Goal: Find specific page/section: Find specific page/section

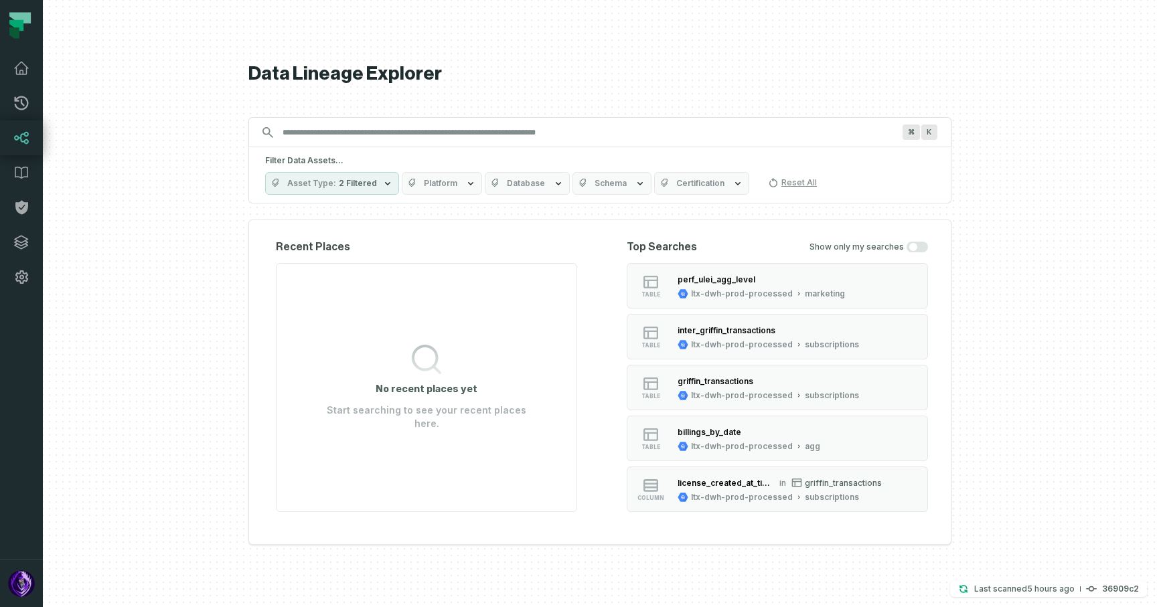
click at [536, 145] on div "⌘ K" at bounding box center [599, 132] width 703 height 30
click at [515, 128] on input "Discovery Provider cmdk menu" at bounding box center [588, 132] width 627 height 21
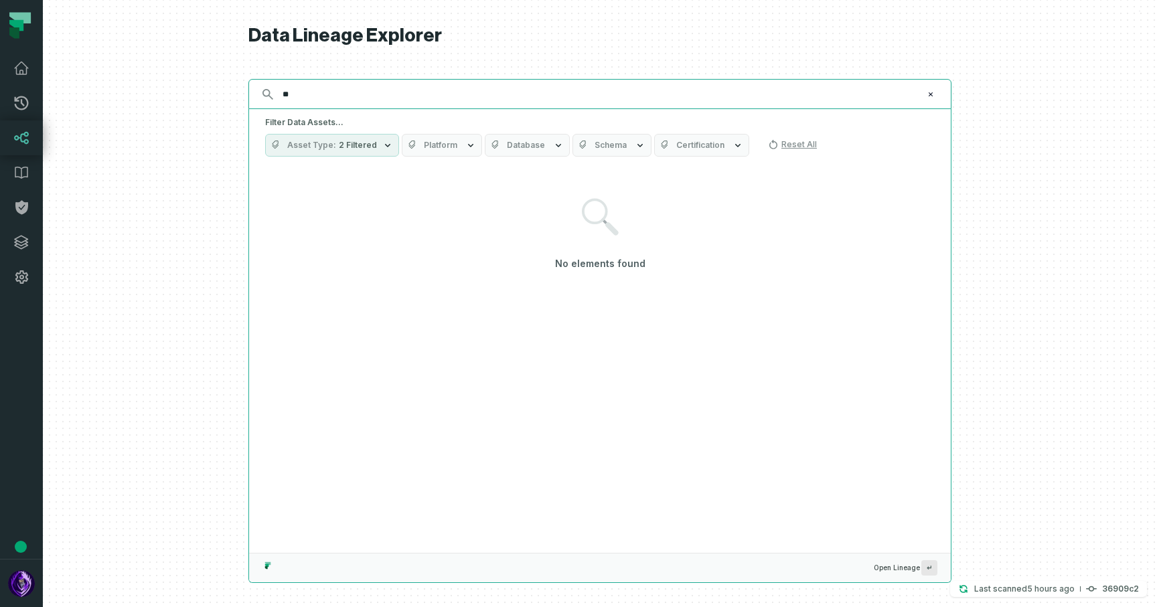
type input "*"
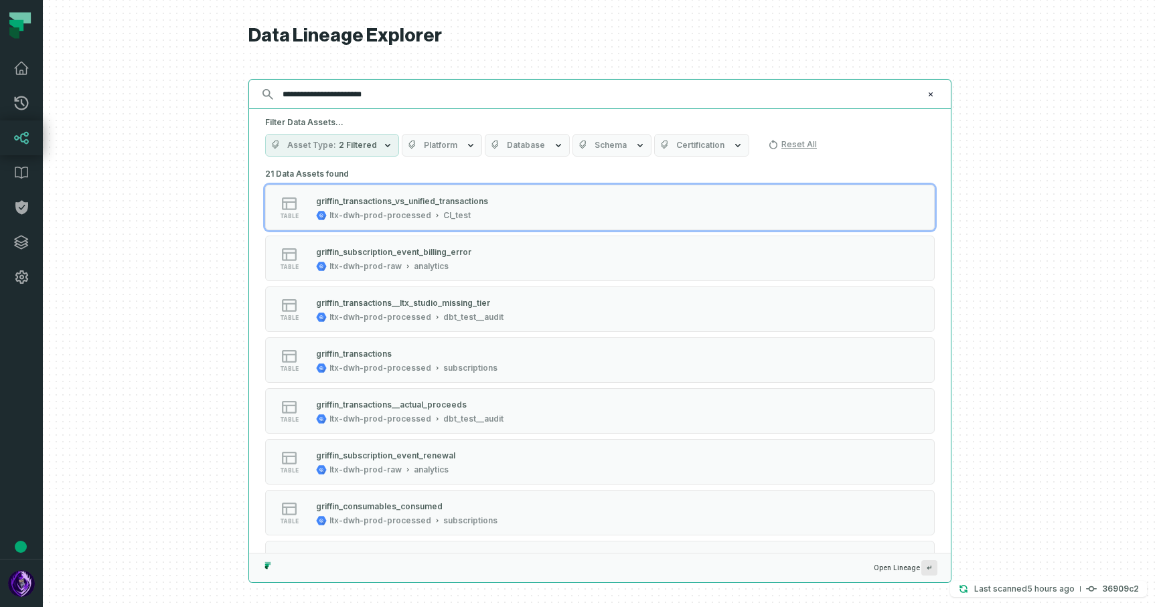
type input "**********"
click at [477, 100] on input "**********" at bounding box center [599, 94] width 648 height 21
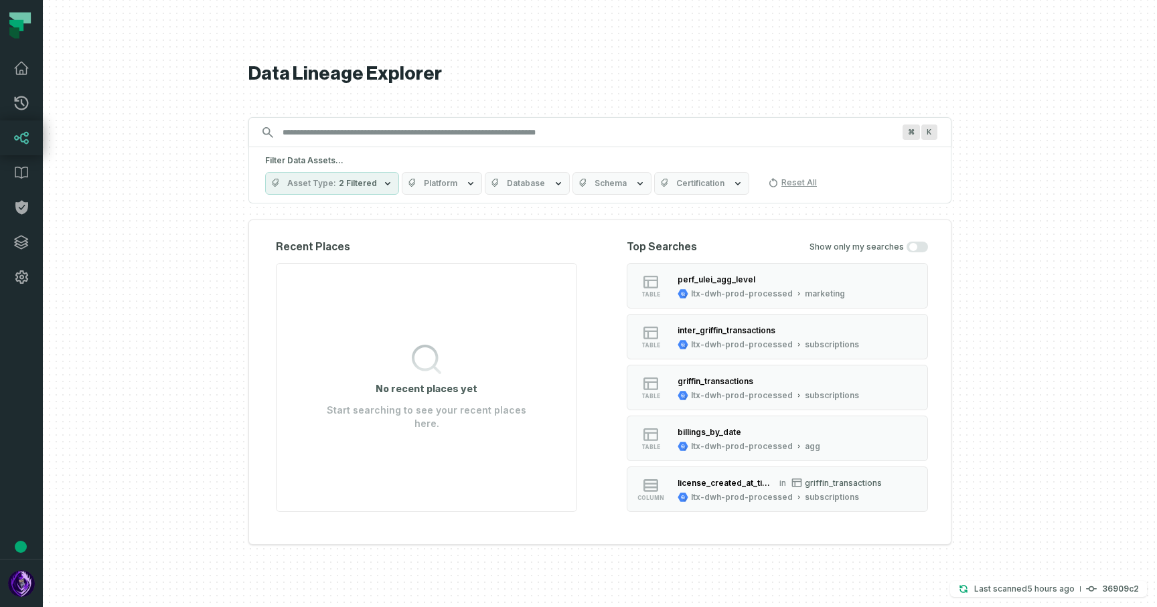
click at [382, 185] on icon "button" at bounding box center [387, 183] width 11 height 11
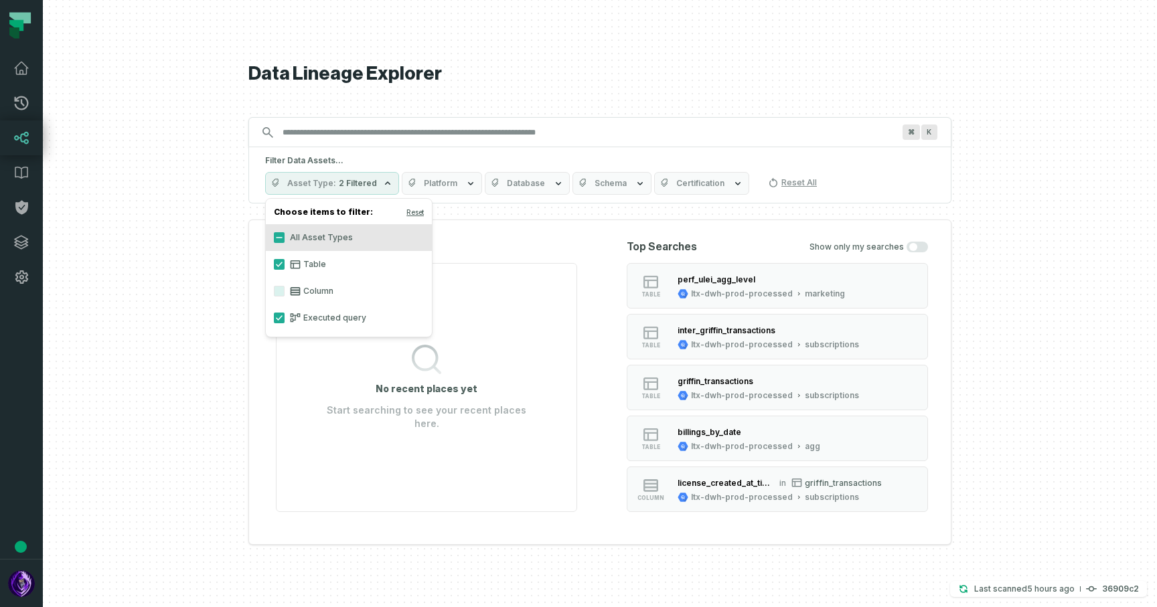
click at [406, 164] on h5 "Filter Data Assets..." at bounding box center [600, 160] width 670 height 11
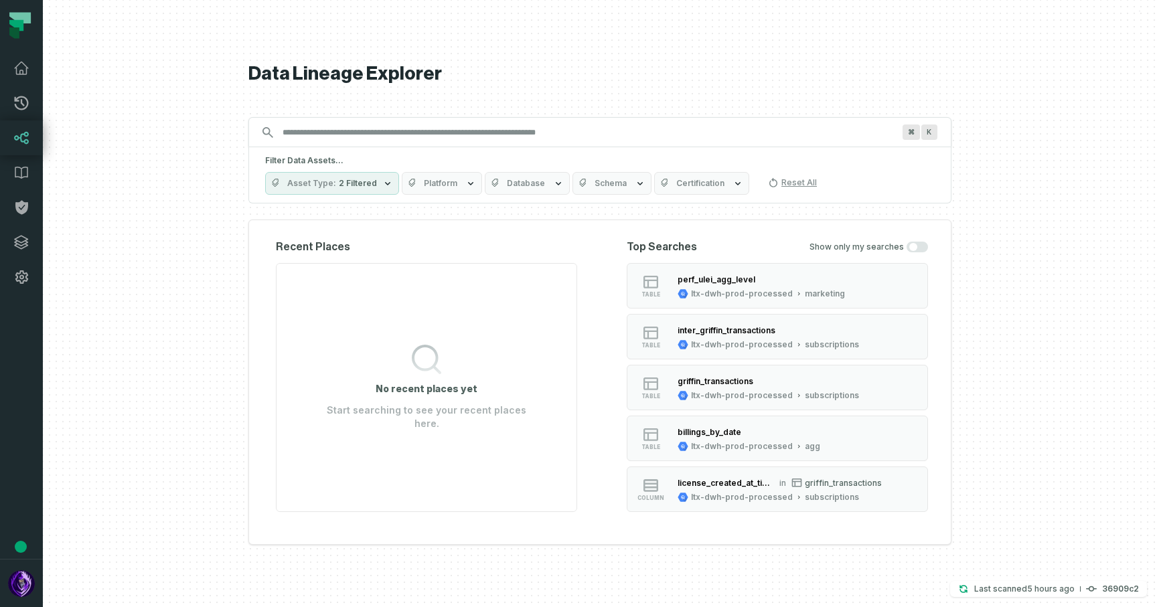
click at [411, 179] on icon "button" at bounding box center [413, 183] width 11 height 11
click at [441, 236] on label "Bigquery" at bounding box center [481, 237] width 166 height 27
click at [417, 236] on button "Bigquery" at bounding box center [411, 237] width 11 height 11
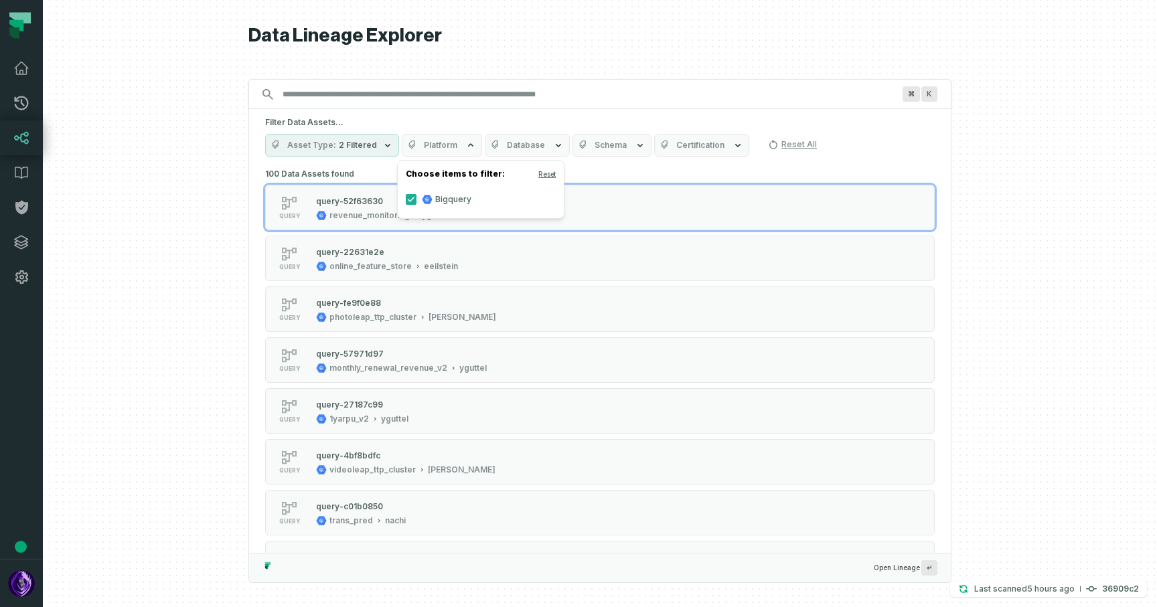
click at [430, 202] on icon at bounding box center [428, 200] width 5 height 5
click at [417, 202] on button "Bigquery" at bounding box center [411, 199] width 11 height 11
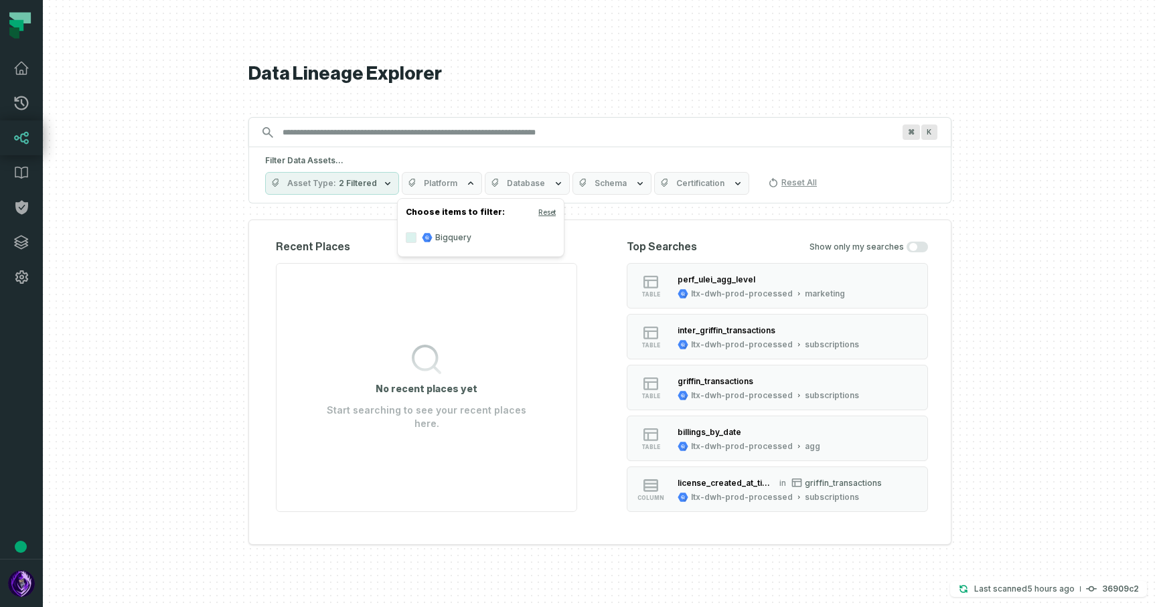
click at [444, 238] on label "Bigquery" at bounding box center [481, 237] width 166 height 27
click at [417, 238] on button "Bigquery" at bounding box center [411, 237] width 11 height 11
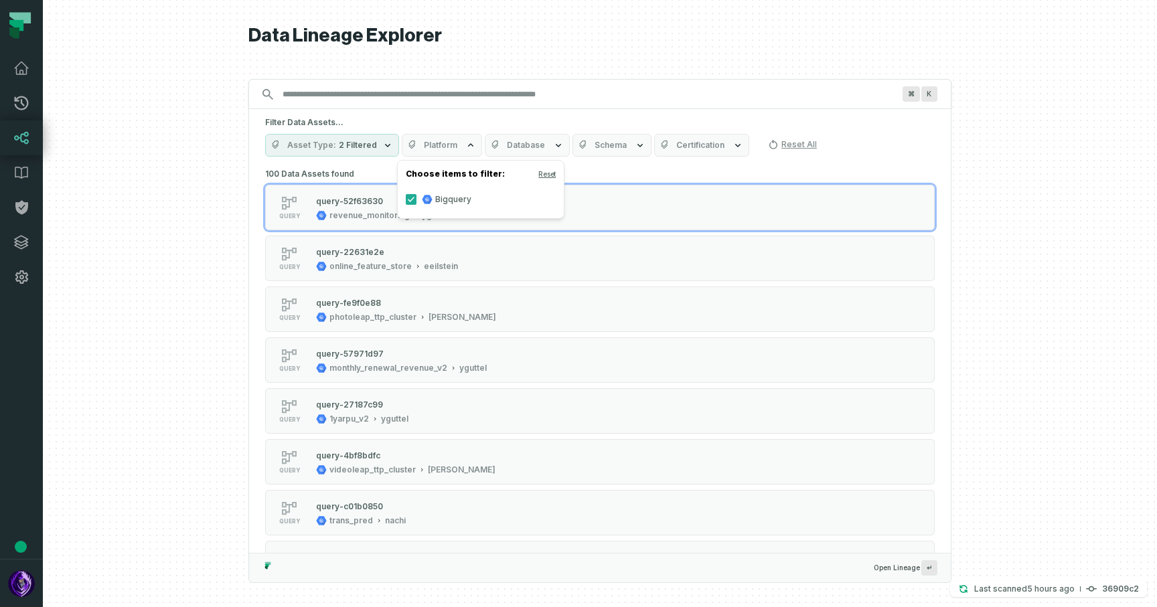
click at [447, 200] on label "Bigquery" at bounding box center [481, 199] width 166 height 27
click at [417, 200] on button "Bigquery" at bounding box center [411, 199] width 11 height 11
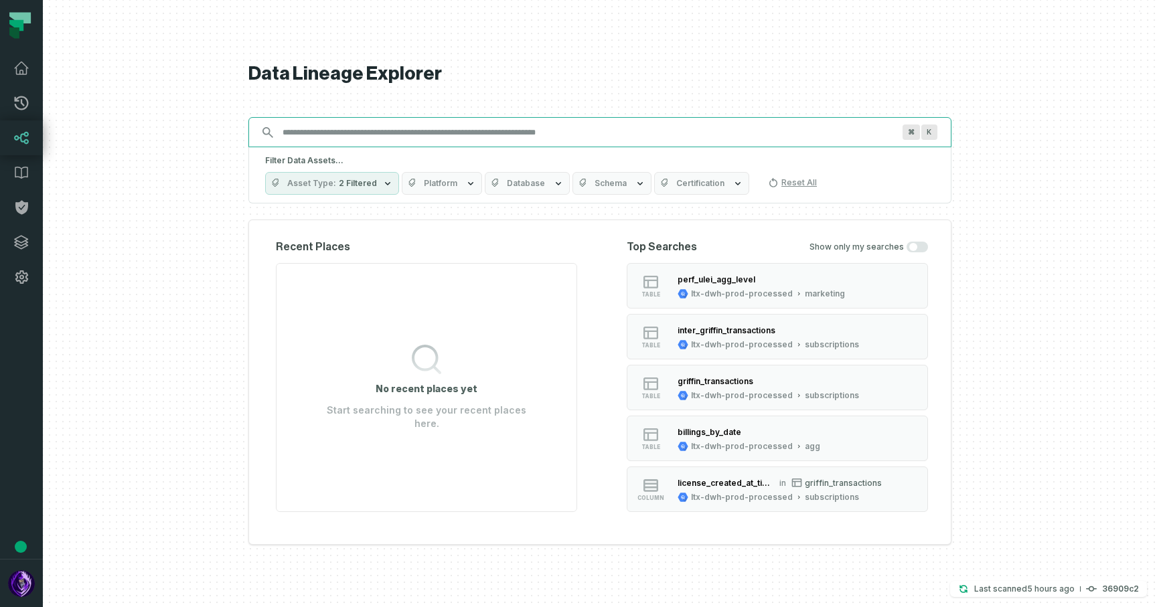
click at [478, 126] on input "Discovery Provider cmdk menu" at bounding box center [588, 132] width 627 height 21
click at [507, 181] on span "Database" at bounding box center [526, 183] width 38 height 11
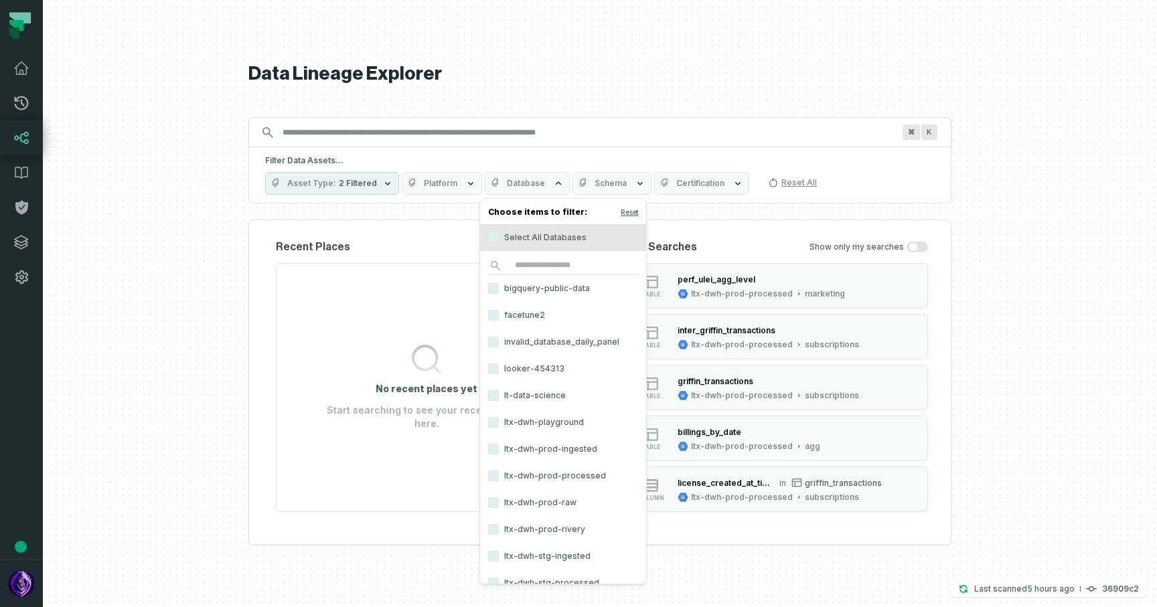
click at [544, 348] on label "invalid_database_daily_panel" at bounding box center [563, 342] width 166 height 27
click at [499, 348] on button "invalid_database_daily_panel" at bounding box center [493, 342] width 11 height 11
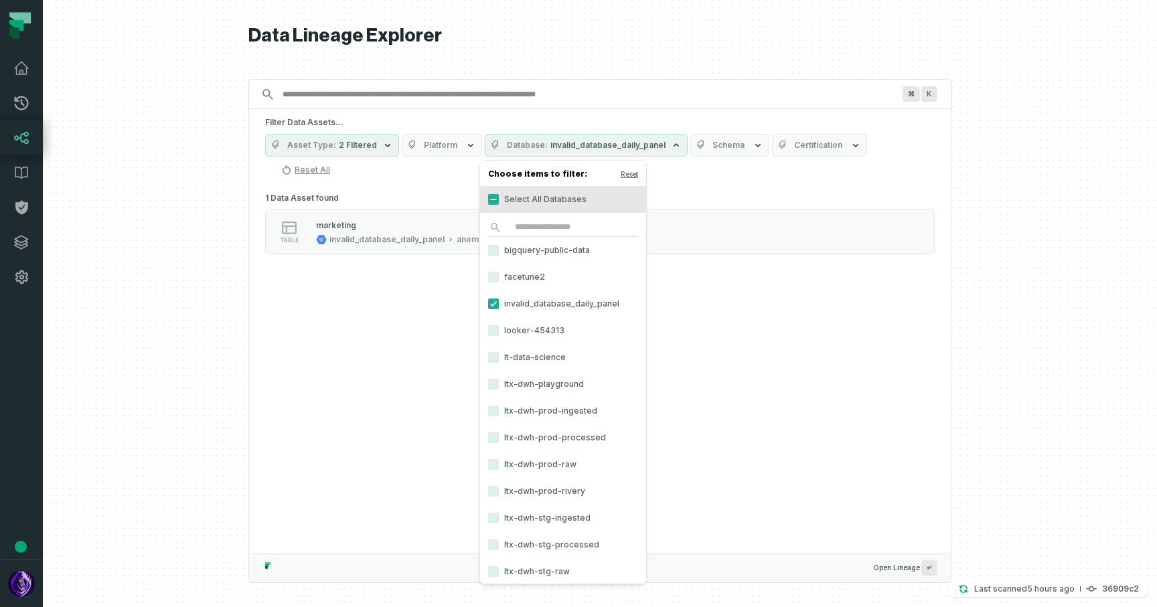
click at [548, 421] on label "ltx-dwh-prod-ingested" at bounding box center [563, 411] width 166 height 27
click at [499, 417] on button "ltx-dwh-prod-ingested" at bounding box center [493, 411] width 11 height 11
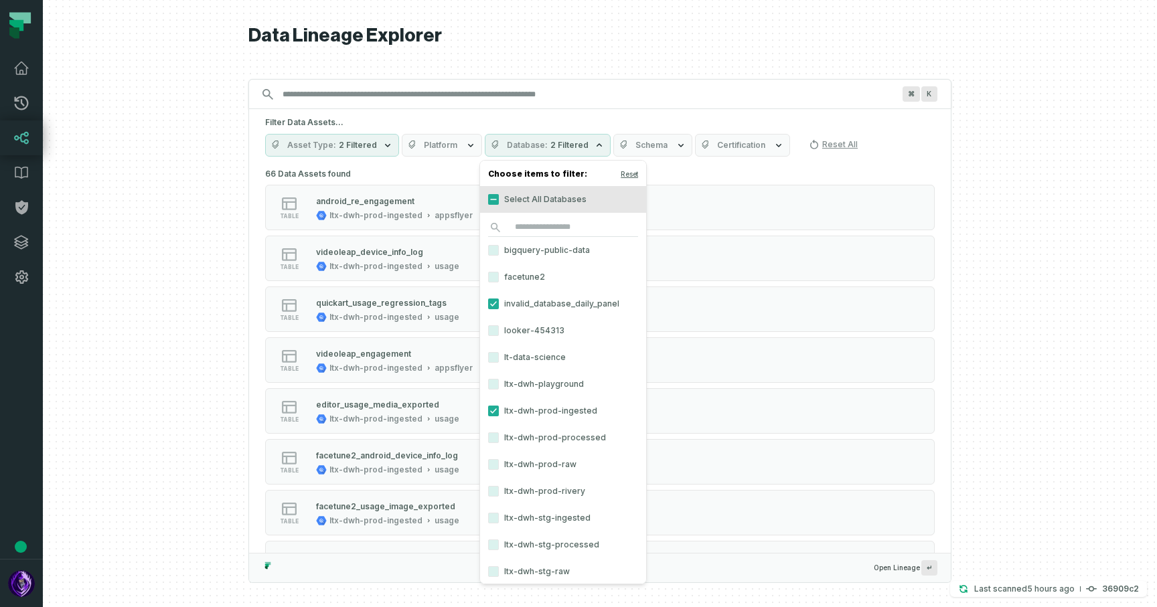
click at [536, 308] on label "invalid_database_daily_panel" at bounding box center [563, 304] width 166 height 27
click at [499, 308] on button "invalid_database_daily_panel" at bounding box center [493, 304] width 11 height 11
click at [525, 414] on label "ltx-dwh-prod-ingested" at bounding box center [563, 411] width 166 height 27
click at [499, 414] on button "ltx-dwh-prod-ingested" at bounding box center [493, 411] width 11 height 11
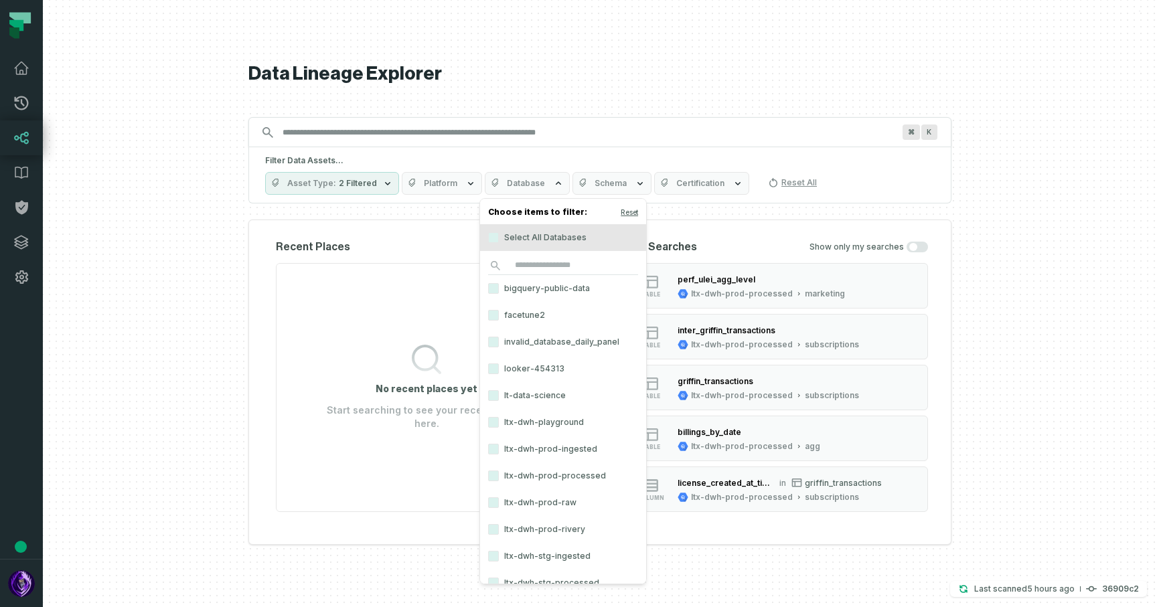
click at [621, 188] on button "Schema" at bounding box center [612, 183] width 79 height 23
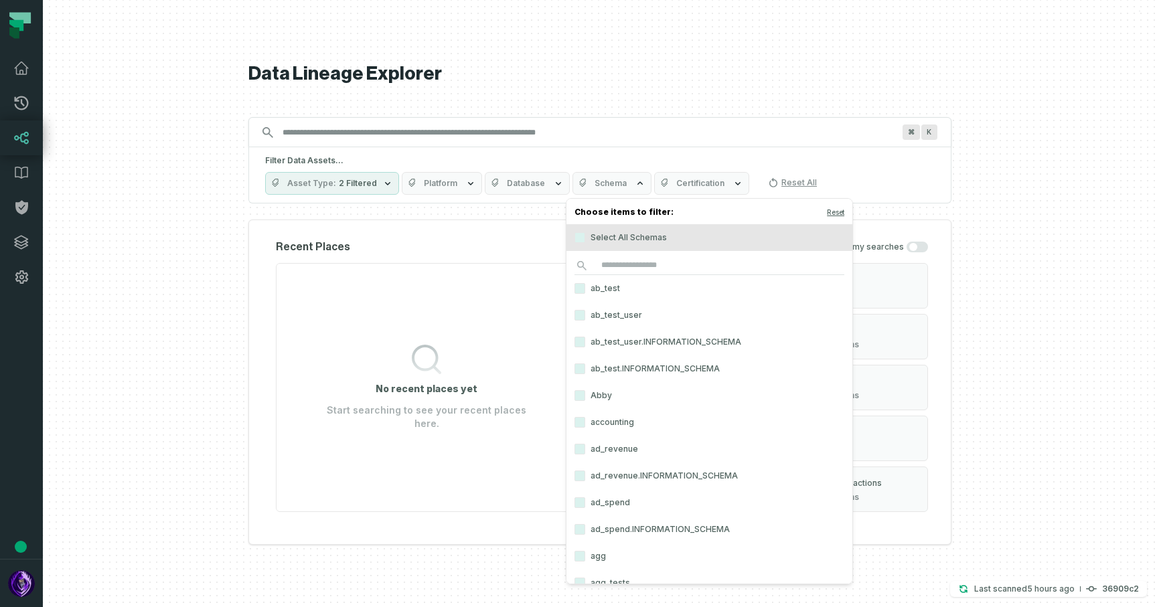
click at [640, 378] on label "ab_test.INFORMATION_SCHEMA" at bounding box center [710, 369] width 286 height 27
click at [585, 374] on button "ab_test.INFORMATION_SCHEMA" at bounding box center [580, 369] width 11 height 11
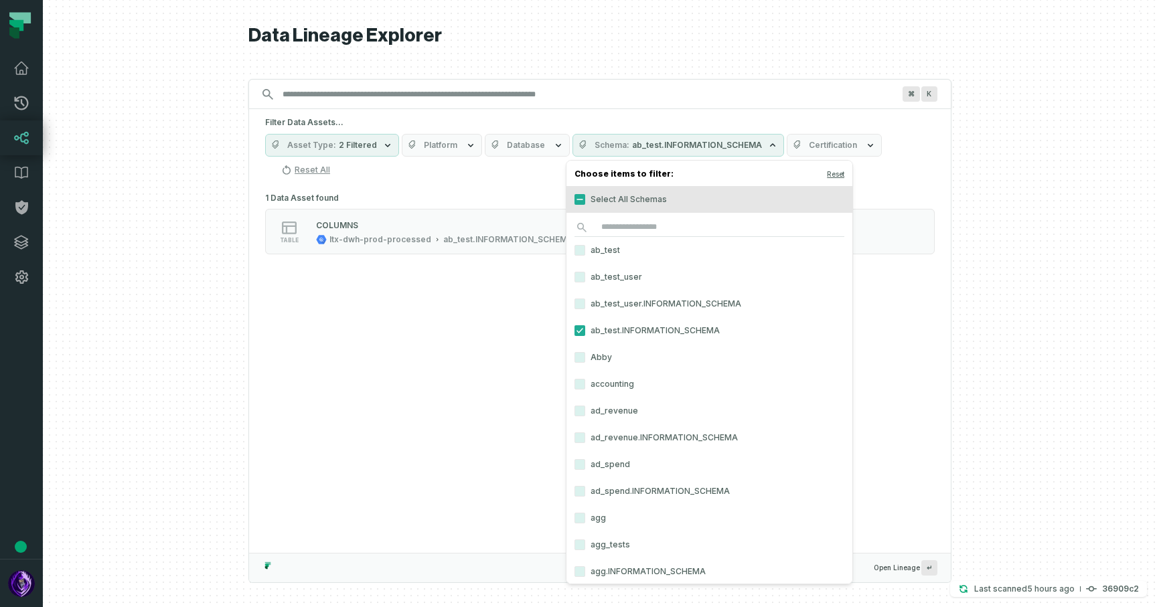
click at [631, 425] on label "ad_revenue.INFORMATION_SCHEMA" at bounding box center [710, 438] width 286 height 27
click at [585, 433] on button "ad_revenue.INFORMATION_SCHEMA" at bounding box center [580, 438] width 11 height 11
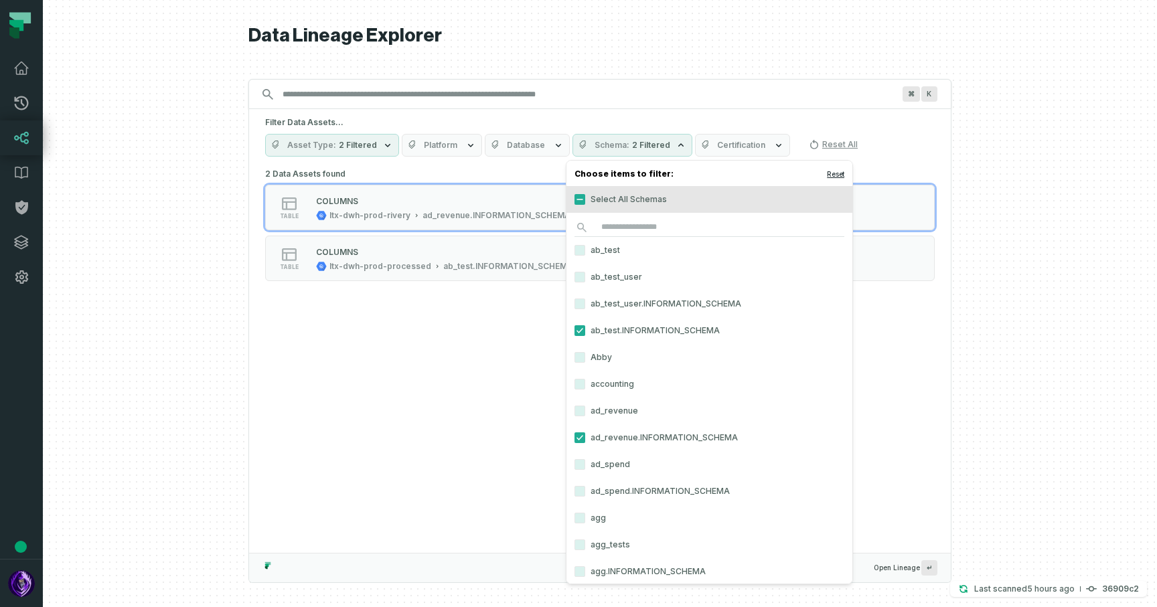
click at [827, 175] on button "Reset" at bounding box center [835, 174] width 17 height 11
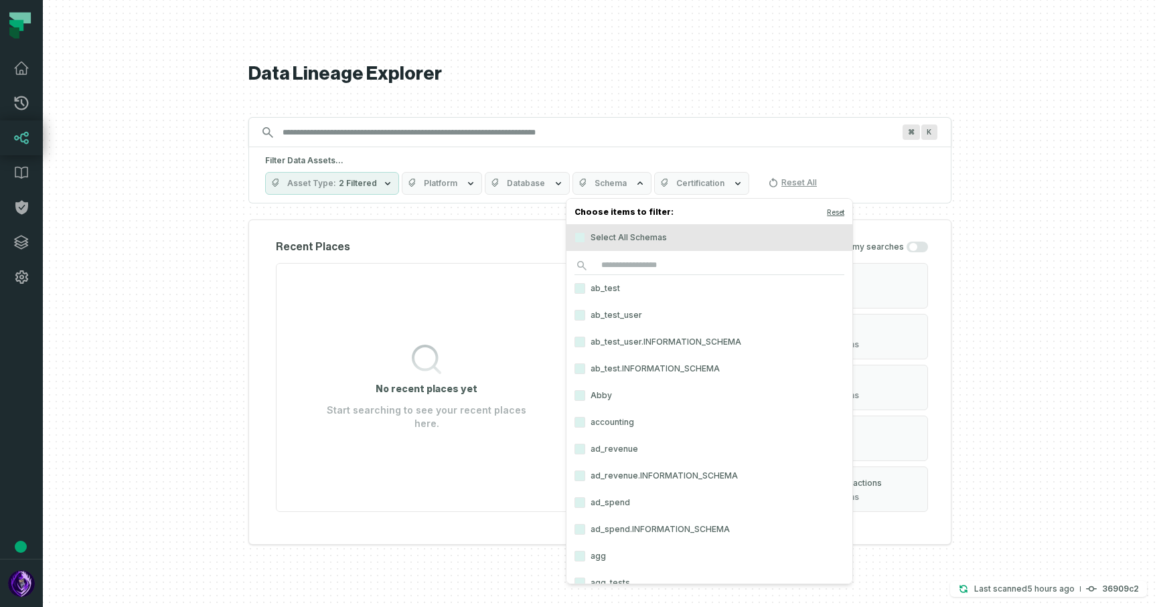
click at [569, 153] on div "Filter Data Assets... Asset Type 2 Filtered Platform Database Schema Certificat…" at bounding box center [599, 175] width 703 height 56
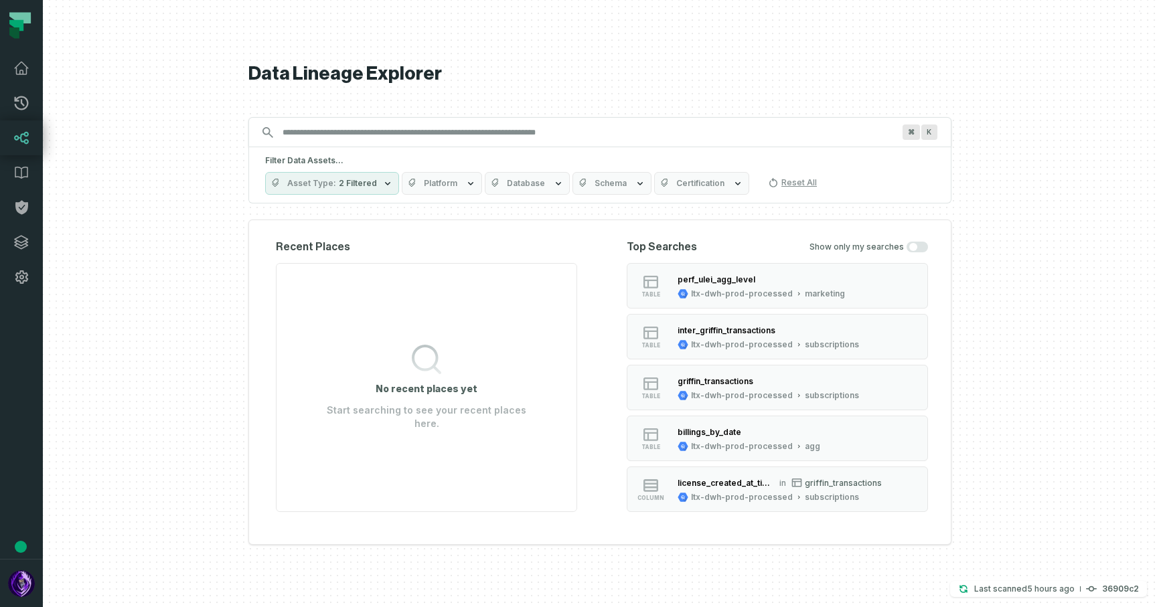
click at [684, 187] on span "Certification" at bounding box center [700, 183] width 48 height 11
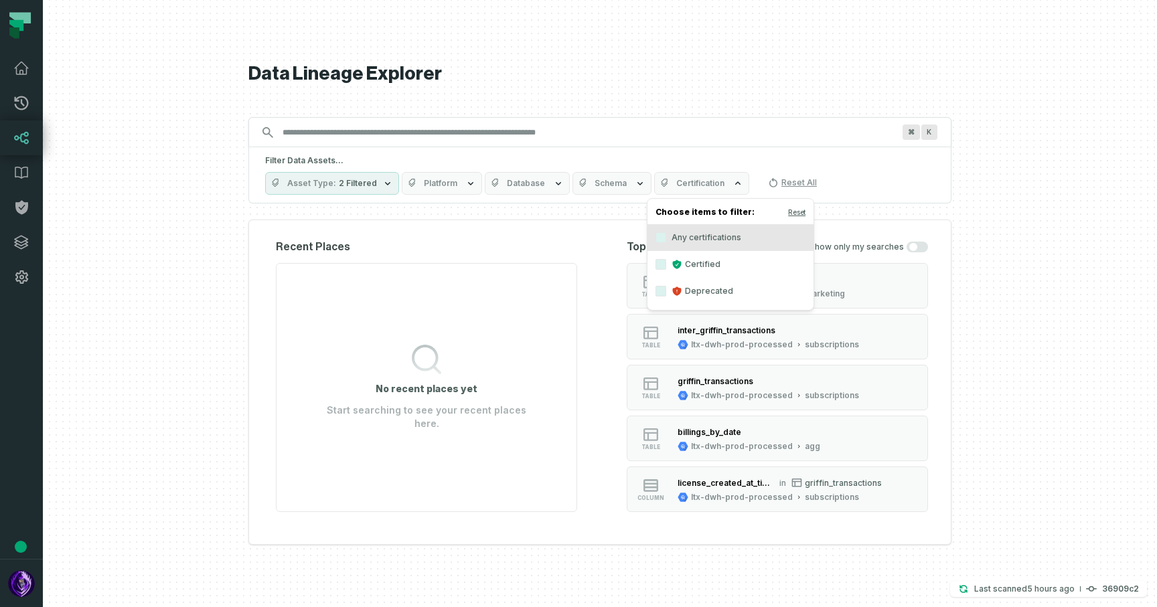
click at [696, 260] on label "Certified" at bounding box center [731, 264] width 166 height 27
click at [666, 260] on button "Certified" at bounding box center [661, 264] width 11 height 11
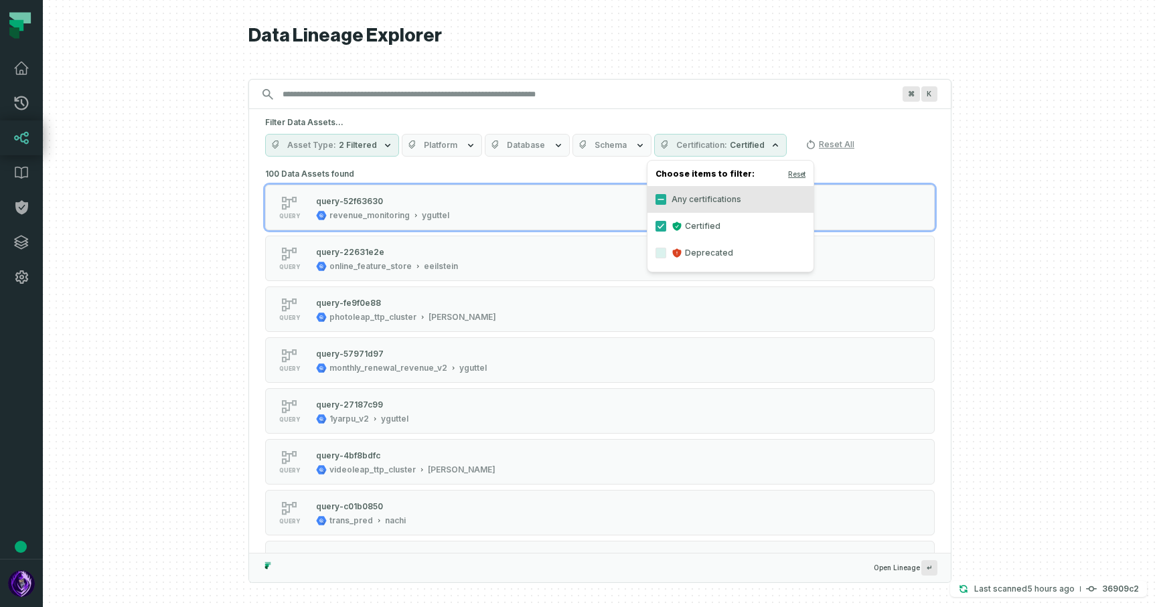
click at [666, 225] on label "Certified" at bounding box center [731, 226] width 166 height 27
click at [666, 225] on button "Certified" at bounding box center [661, 226] width 11 height 11
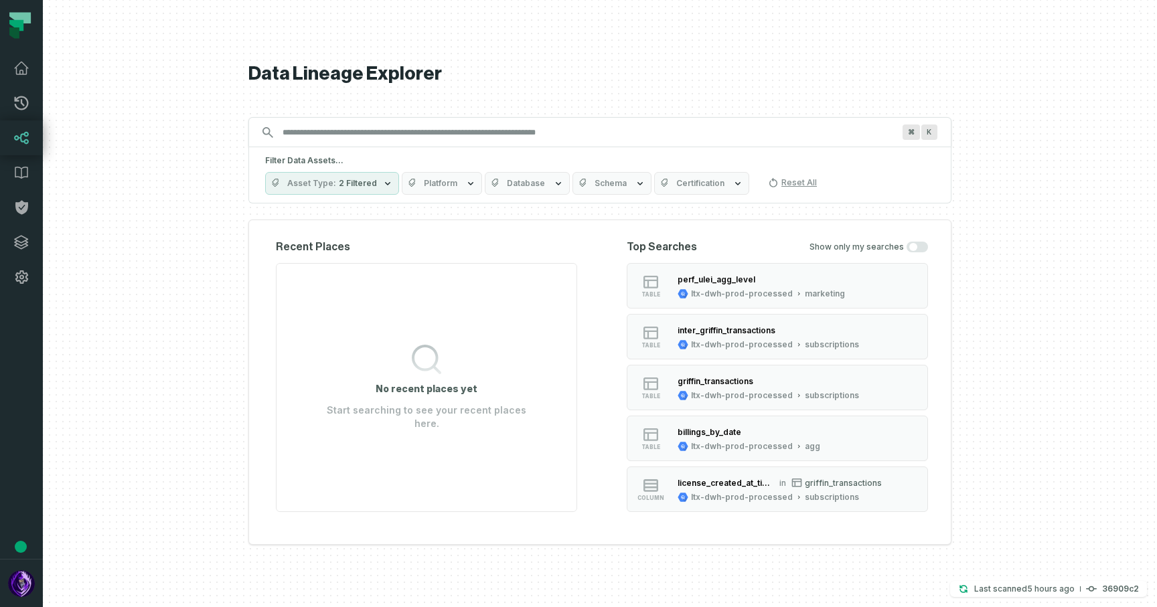
click at [570, 68] on h1 "Data Lineage Explorer" at bounding box center [599, 73] width 703 height 23
click at [366, 183] on span "2 Filtered" at bounding box center [358, 183] width 38 height 11
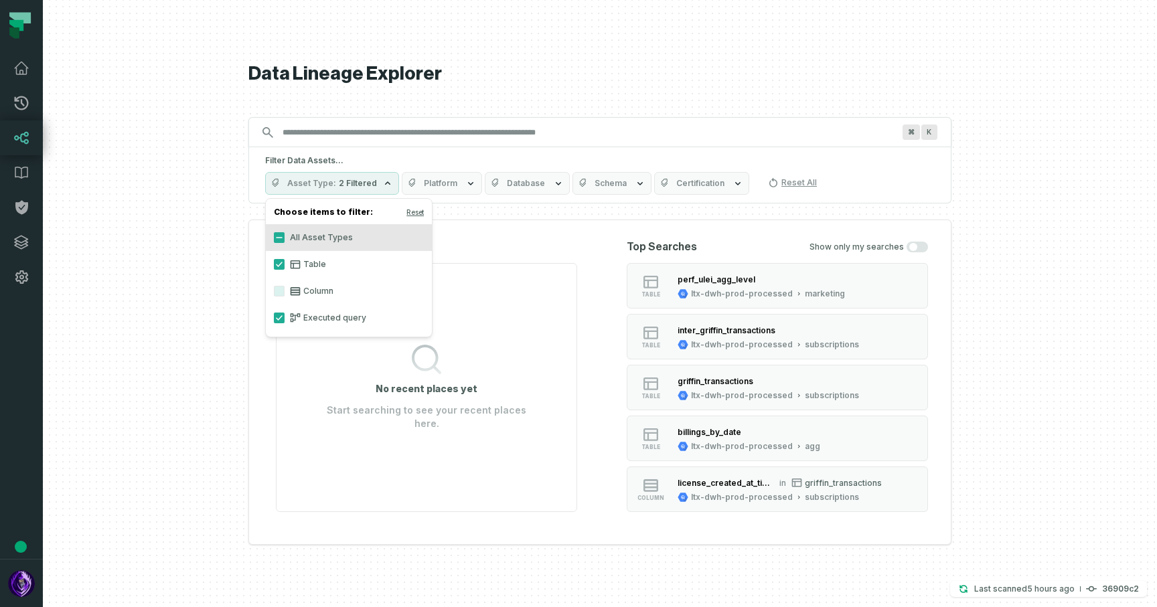
click at [315, 292] on label "Column" at bounding box center [349, 291] width 166 height 27
click at [285, 292] on button "Column" at bounding box center [279, 291] width 11 height 11
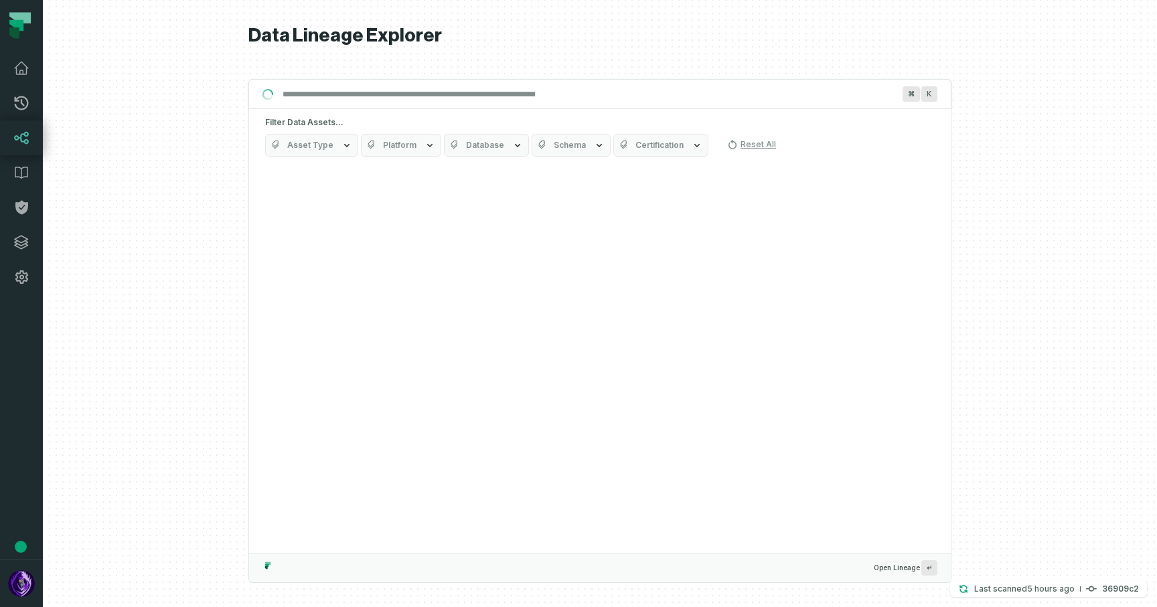
click at [360, 350] on div "Suggestions" at bounding box center [600, 359] width 702 height 388
click at [473, 90] on input "Discovery Provider cmdk menu" at bounding box center [588, 94] width 627 height 21
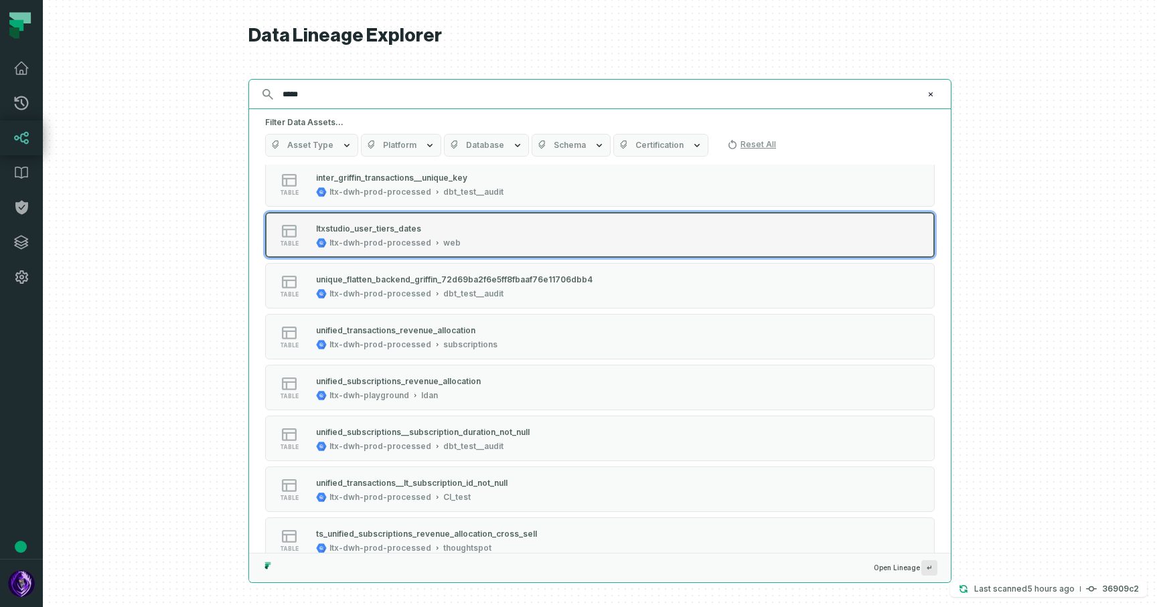
scroll to position [52, 0]
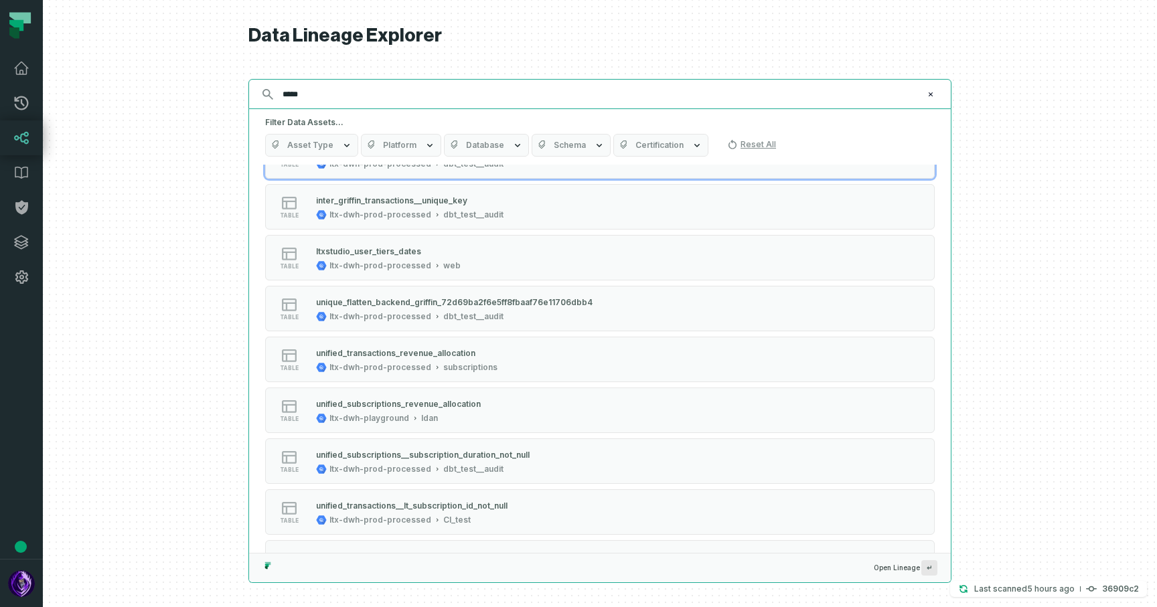
type input "*****"
click at [342, 145] on icon "button" at bounding box center [347, 145] width 11 height 11
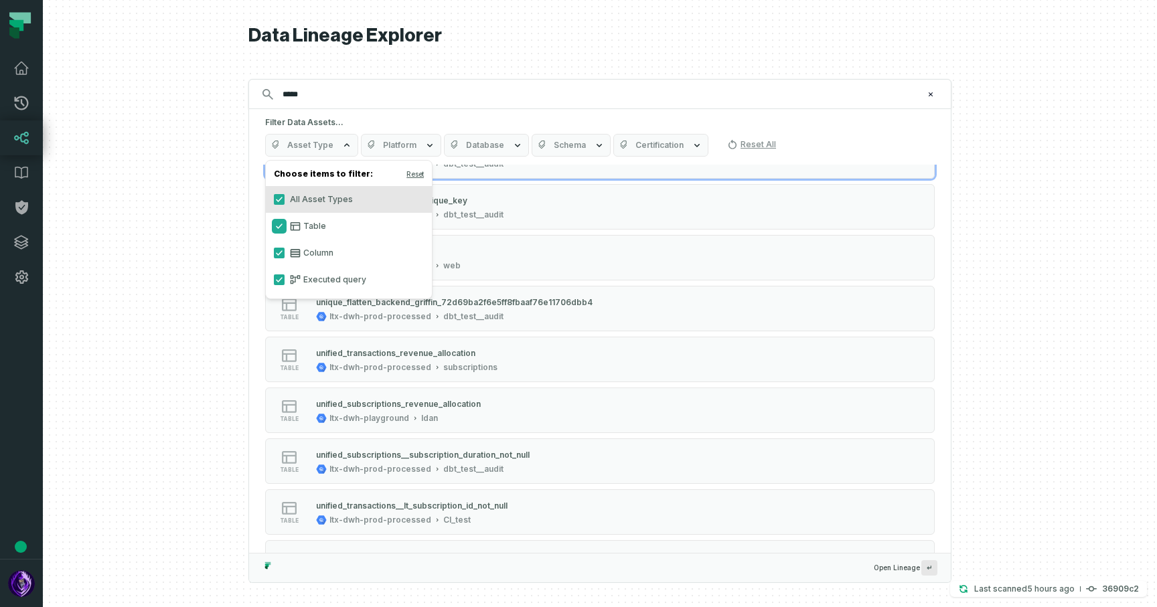
click at [280, 224] on button "Table" at bounding box center [279, 226] width 11 height 11
click at [280, 279] on button "Executed query" at bounding box center [279, 280] width 11 height 11
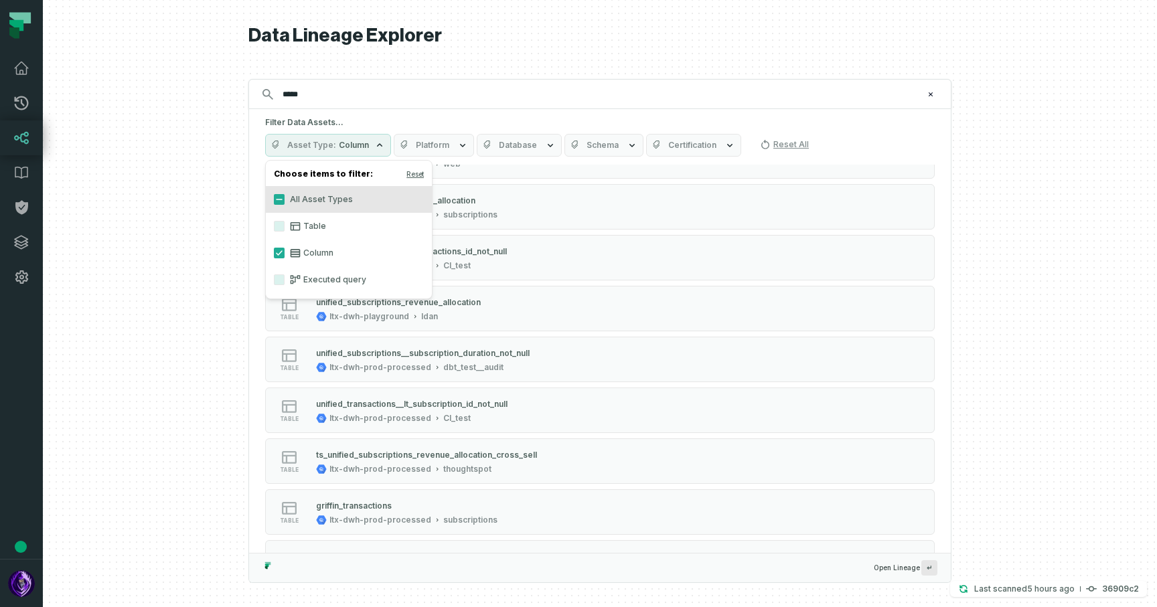
click at [543, 119] on h5 "Filter Data Assets..." at bounding box center [600, 122] width 670 height 11
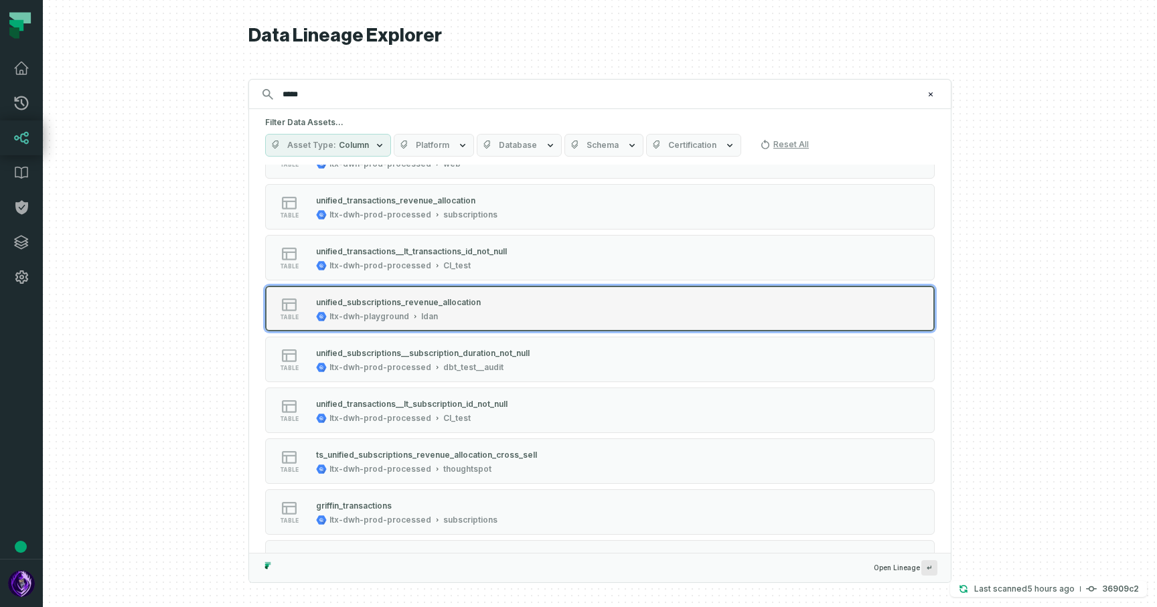
scroll to position [0, 0]
